Goal: Information Seeking & Learning: Learn about a topic

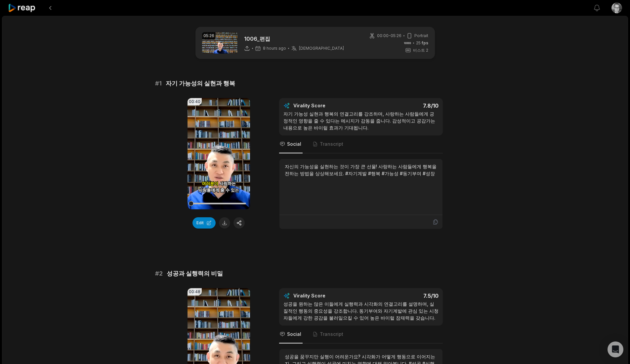
click at [171, 85] on span "자기 가능성의 실현과 행복" at bounding box center [200, 83] width 69 height 9
click at [166, 83] on span "자기 가능성의 실현과 행복" at bounding box center [200, 83] width 69 height 9
click at [170, 83] on span "자기 가능성의 실현과 행복" at bounding box center [200, 83] width 69 height 9
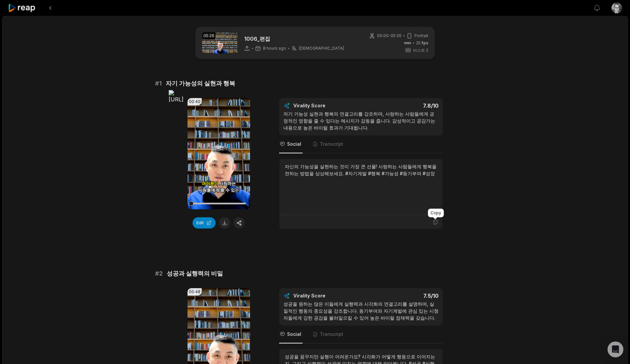
click at [437, 223] on icon at bounding box center [436, 222] width 6 height 6
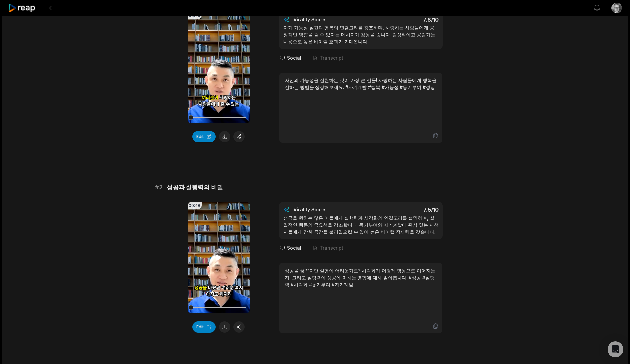
scroll to position [110, 0]
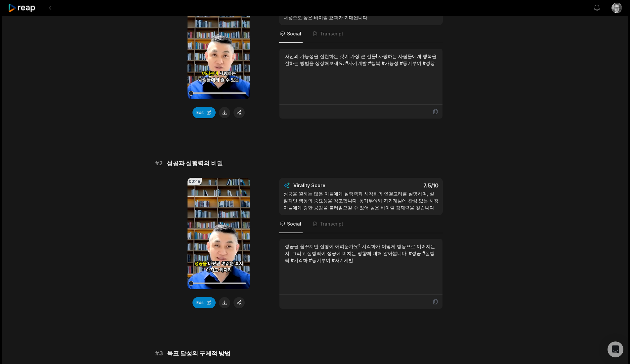
click at [183, 164] on span "성공과 실행력의 비밀" at bounding box center [195, 162] width 56 height 9
copy span "성공과 실행력의 비밀"
click at [435, 302] on icon at bounding box center [436, 301] width 6 height 6
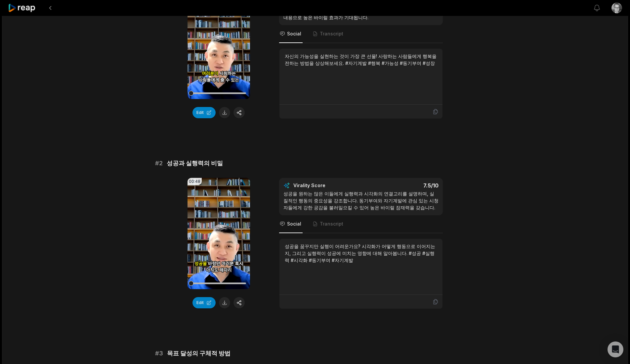
scroll to position [221, 0]
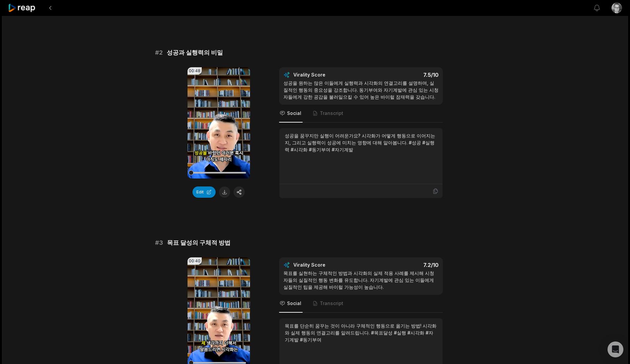
click at [206, 240] on span "목표 달성의 구체적 방법" at bounding box center [199, 242] width 64 height 9
copy span "목표 달성의 구체적 방법"
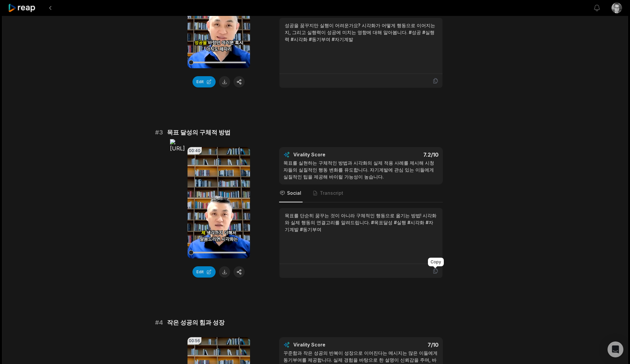
click at [433, 272] on icon at bounding box center [435, 270] width 4 height 5
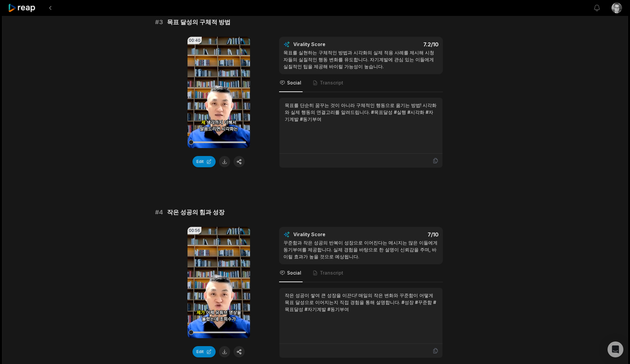
click at [191, 216] on span "작은 성공의 힘과 성장" at bounding box center [196, 211] width 58 height 9
copy span "작은 성공의 힘과 성장"
click at [436, 351] on icon at bounding box center [436, 350] width 6 height 6
